Goal: Task Accomplishment & Management: Use online tool/utility

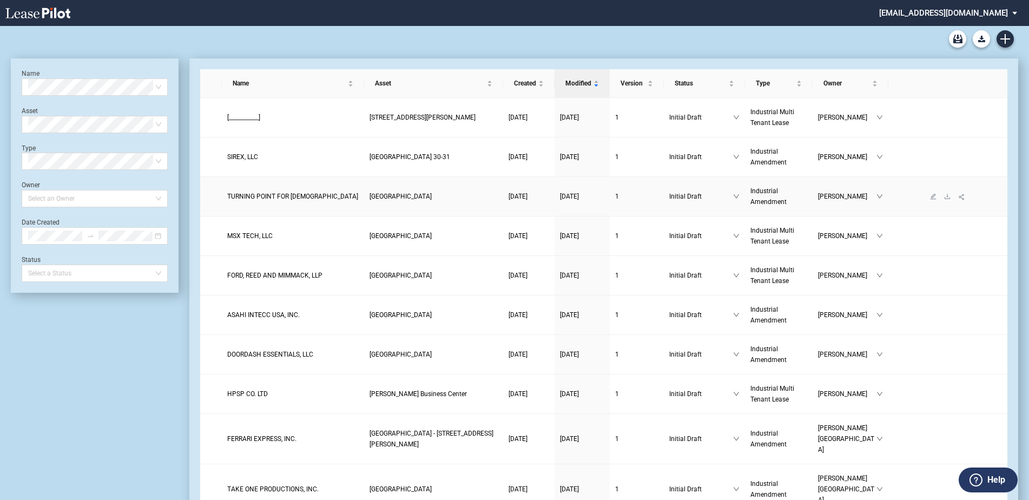
click at [285, 201] on link "TURNING POINT FOR GOD" at bounding box center [292, 196] width 131 height 11
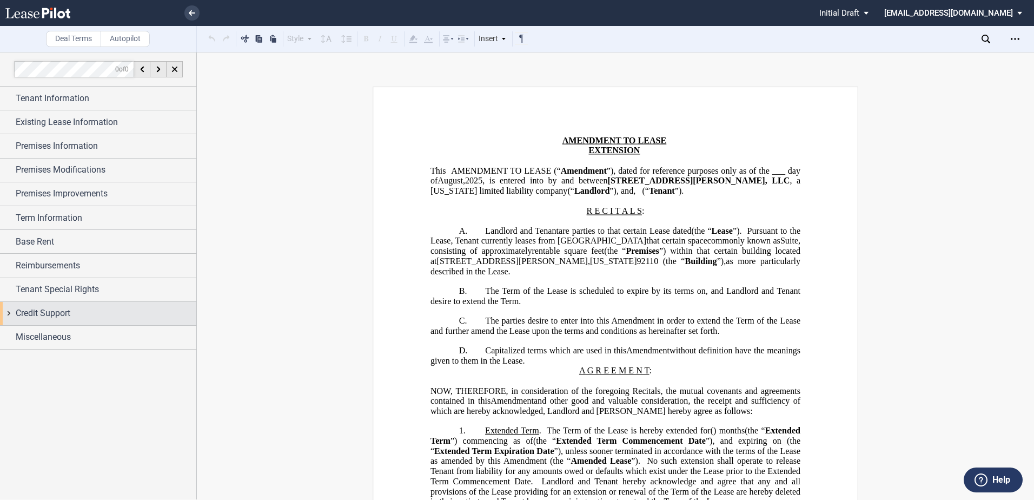
click at [113, 321] on div "Credit Support" at bounding box center [98, 313] width 196 height 23
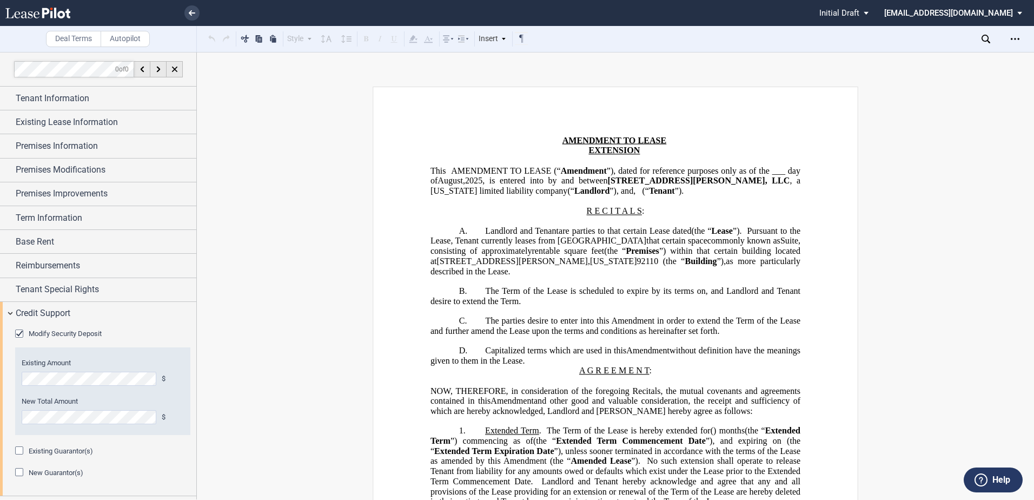
scroll to position [21, 0]
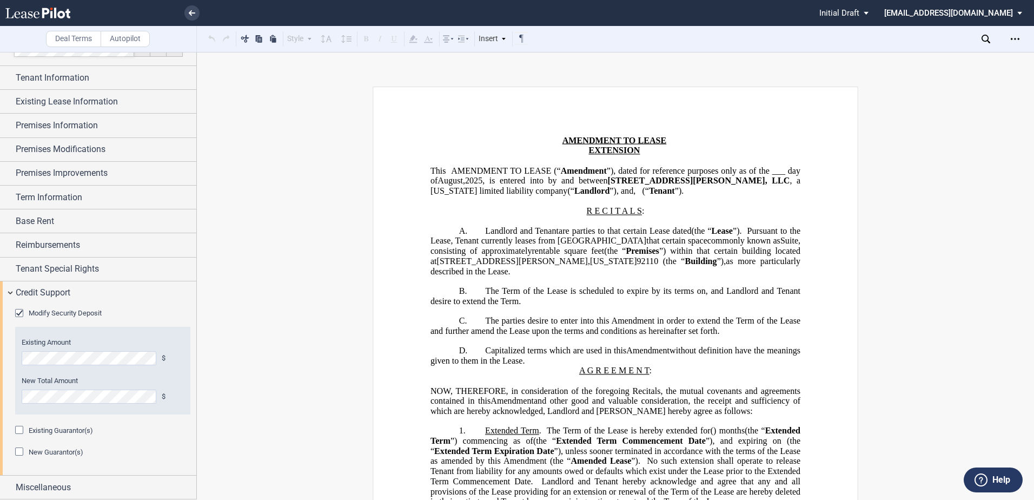
click at [22, 313] on div "Modify Security Deposit" at bounding box center [20, 314] width 11 height 11
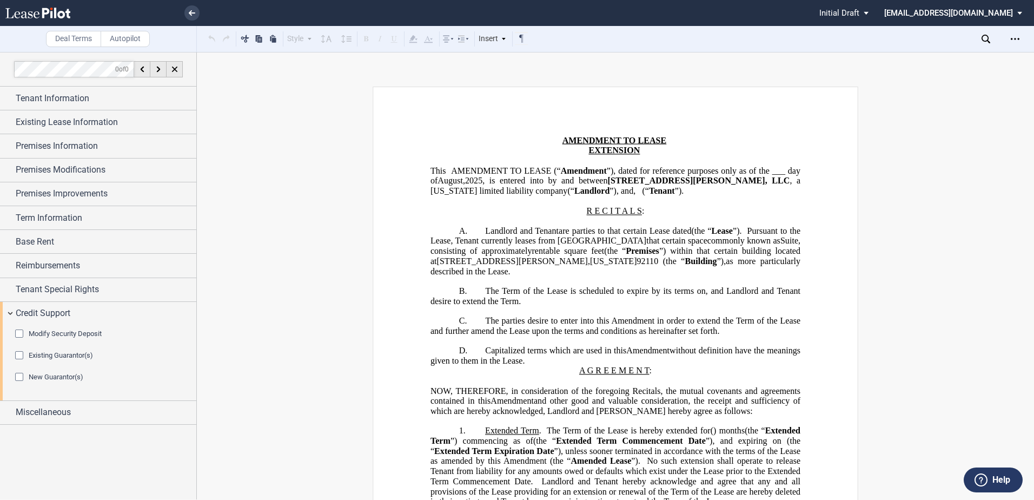
scroll to position [0, 0]
click at [19, 332] on div "Modify Security Deposit" at bounding box center [20, 334] width 11 height 11
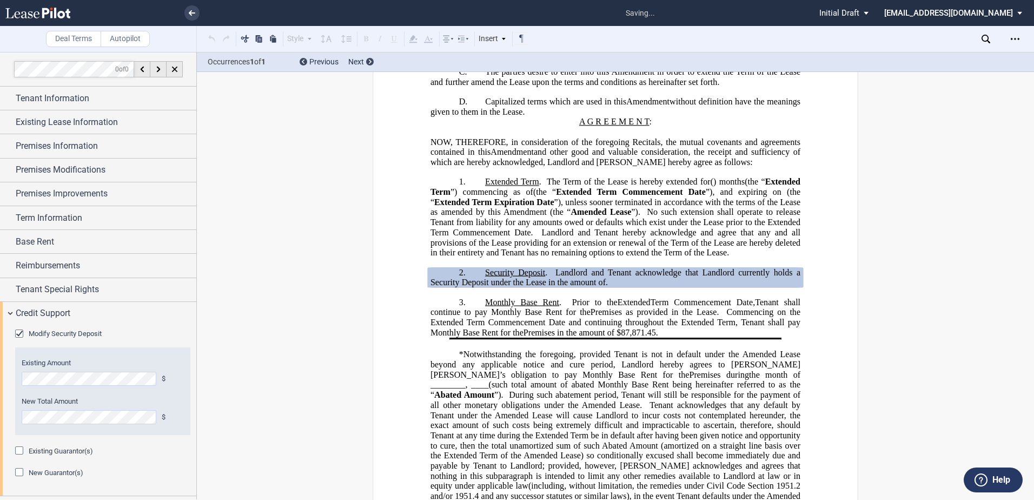
scroll to position [305, 0]
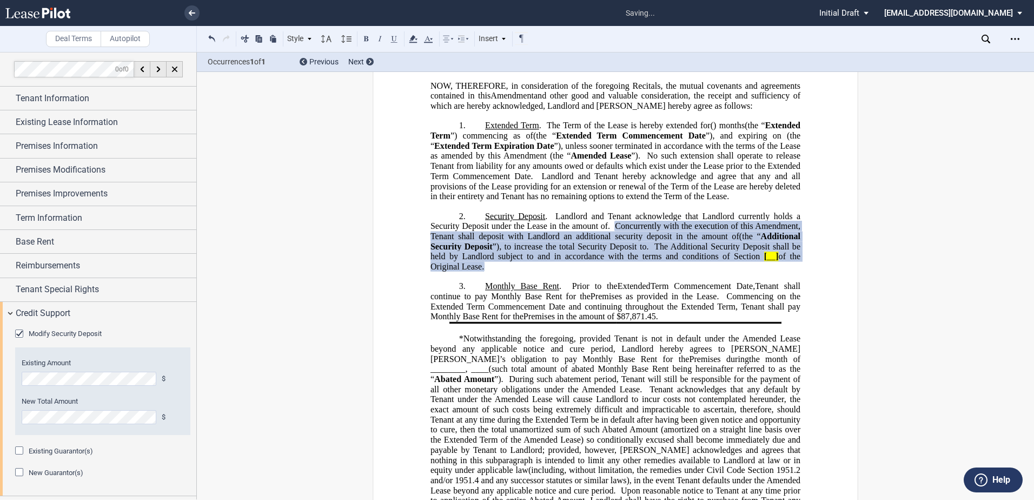
drag, startPoint x: 571, startPoint y: 292, endPoint x: 555, endPoint y: 238, distance: 56.0
click at [555, 238] on p "2. Security Deposit . Landlord and [PERSON_NAME] acknowledge that Landlord curr…" at bounding box center [616, 241] width 370 height 61
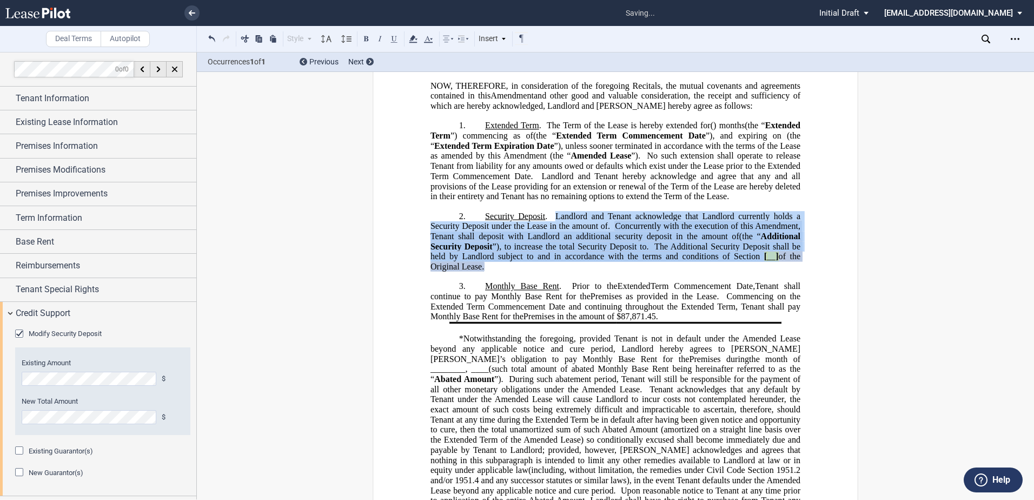
drag, startPoint x: 555, startPoint y: 238, endPoint x: 565, endPoint y: 241, distance: 10.3
copy p "Landlord and [PERSON_NAME] acknowledge that Landlord currently holds a Security…"
